Goal: Information Seeking & Learning: Compare options

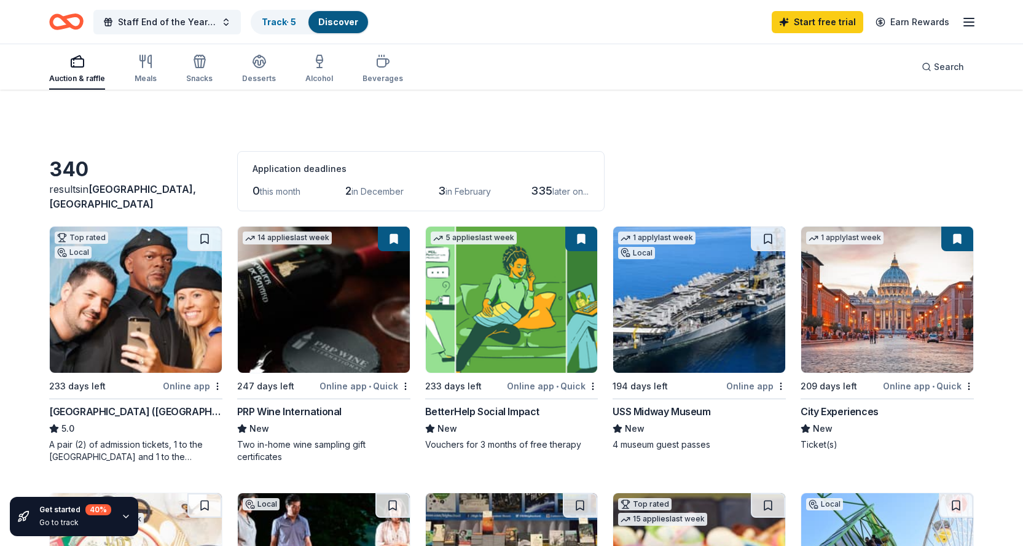
scroll to position [553, 0]
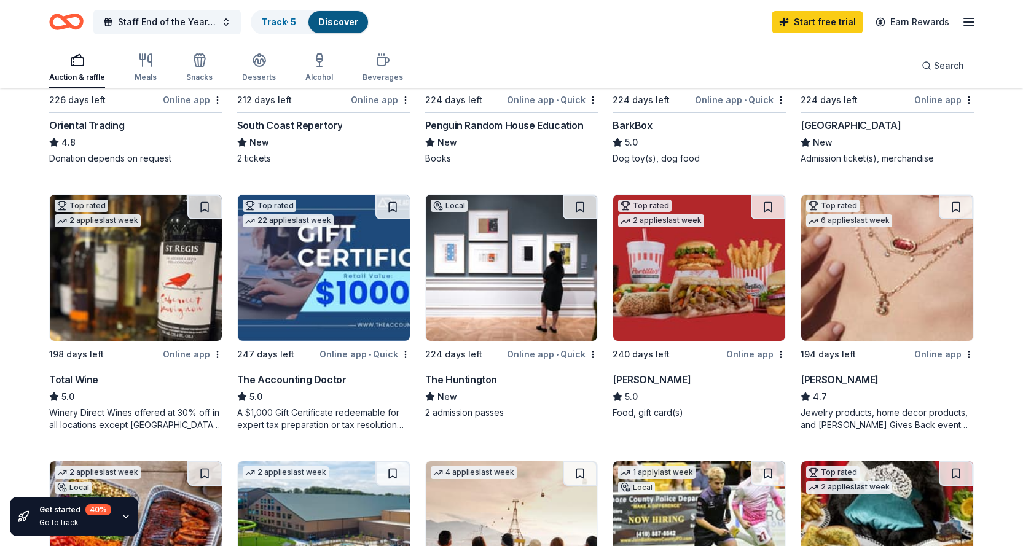
click at [124, 323] on img at bounding box center [136, 268] width 172 height 146
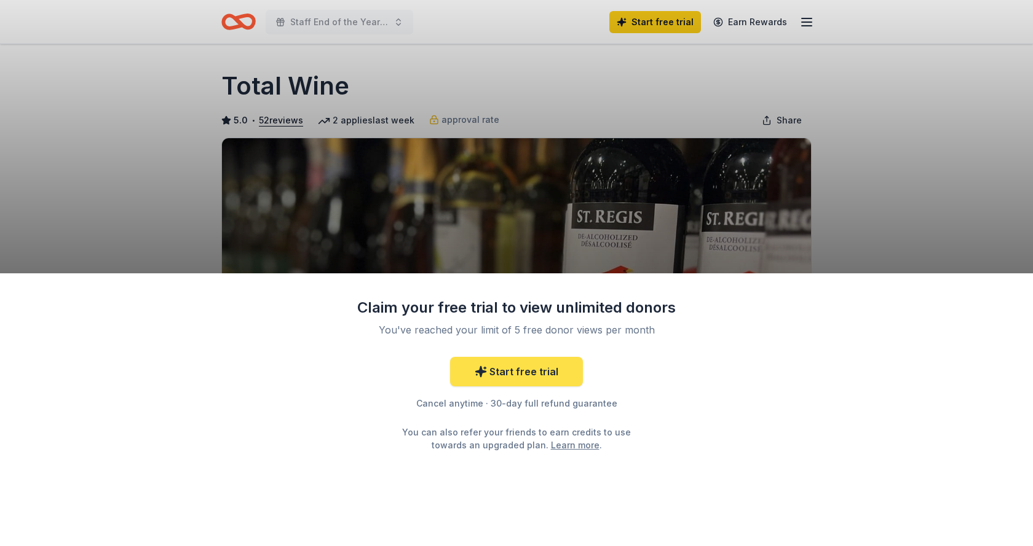
click at [496, 374] on link "Start free trial" at bounding box center [516, 372] width 133 height 30
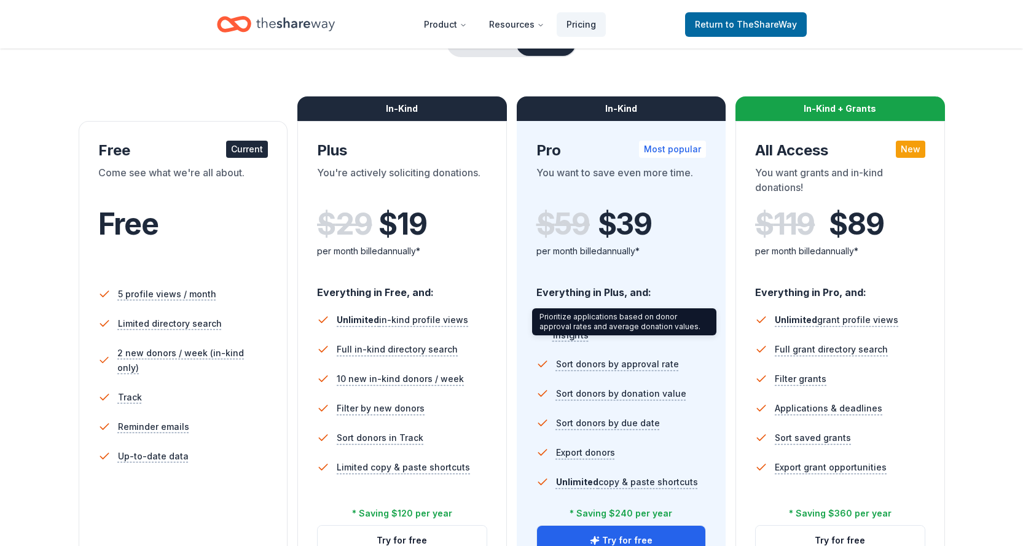
scroll to position [61, 0]
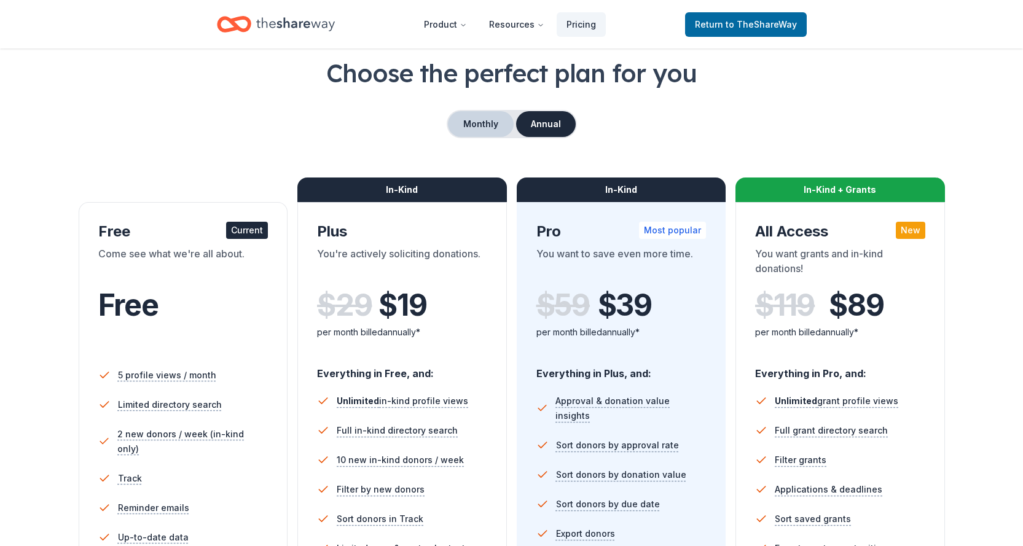
click at [487, 125] on button "Monthly" at bounding box center [481, 124] width 66 height 26
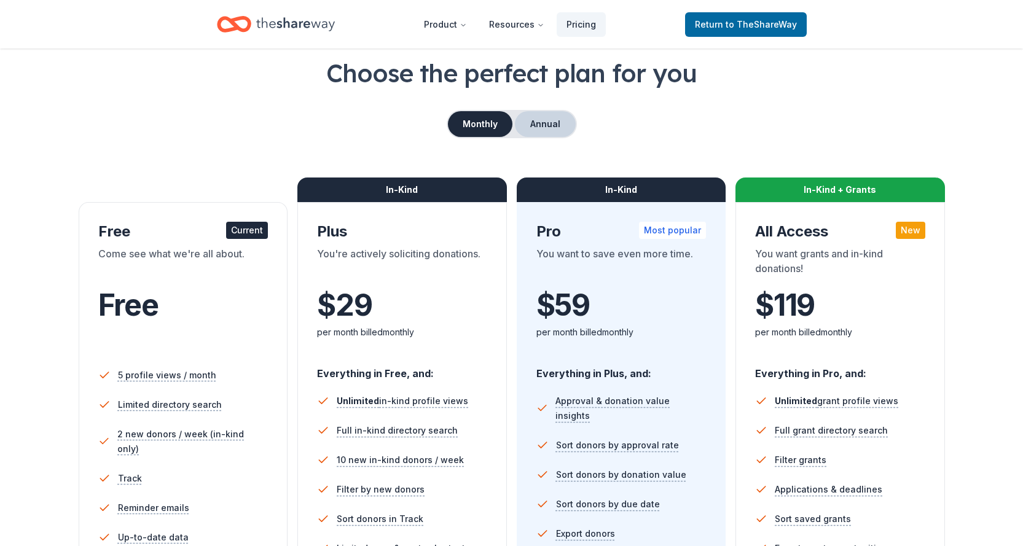
click at [541, 124] on button "Annual" at bounding box center [545, 124] width 61 height 26
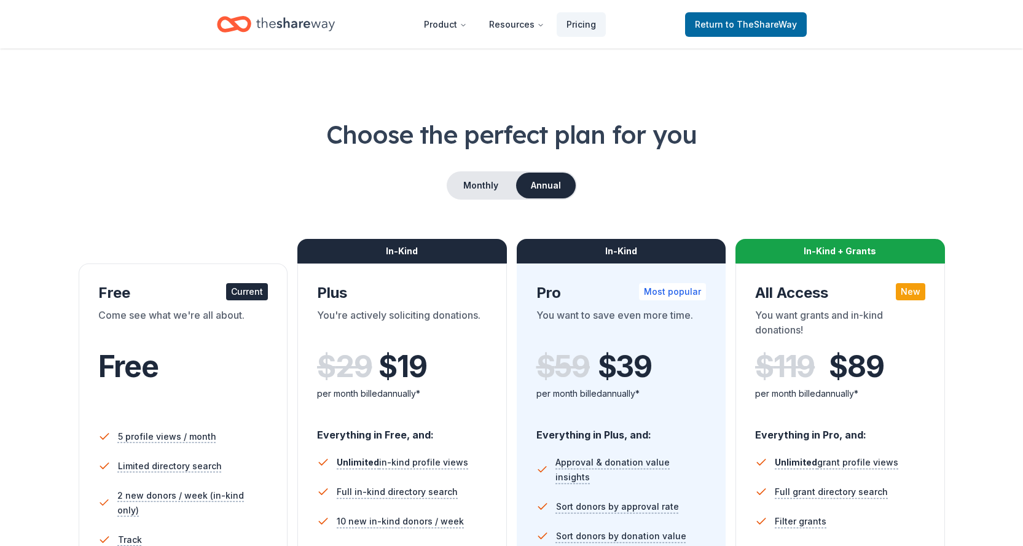
scroll to position [411, 0]
